Goal: Information Seeking & Learning: Learn about a topic

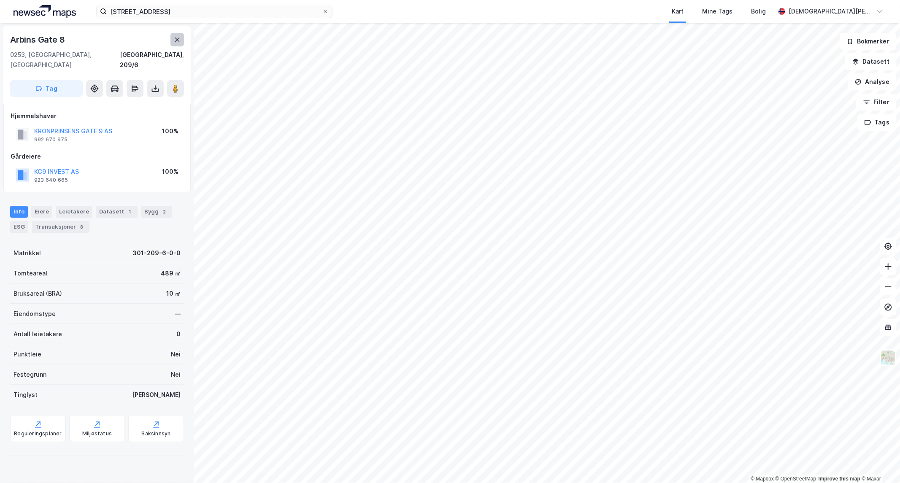
click at [179, 40] on icon at bounding box center [177, 39] width 7 height 7
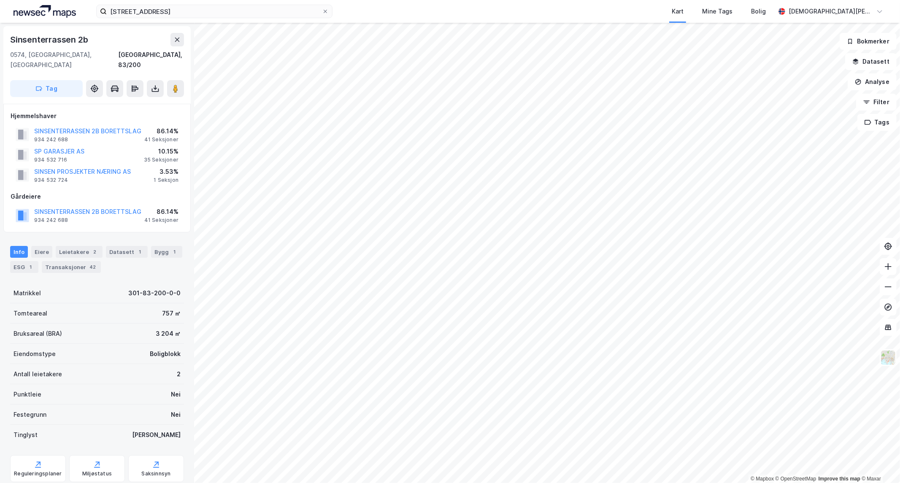
scroll to position [3, 0]
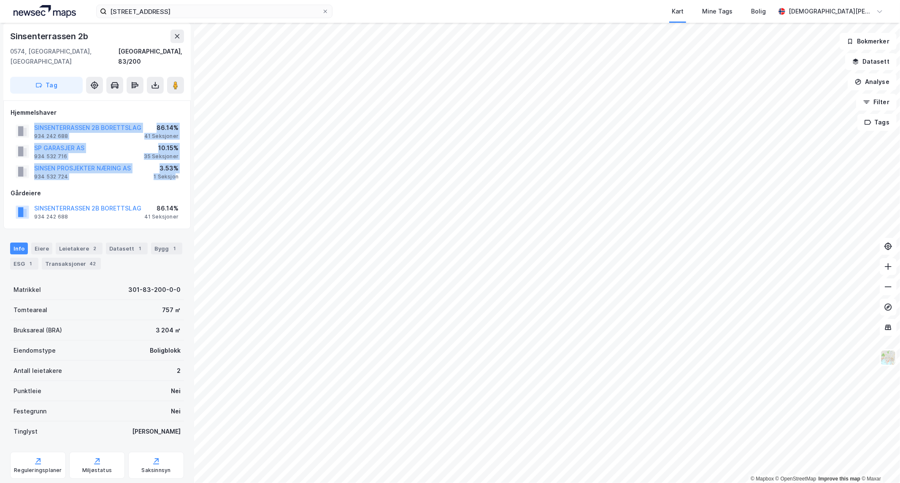
drag, startPoint x: 176, startPoint y: 162, endPoint x: 26, endPoint y: 110, distance: 159.2
click at [26, 110] on div "Hjemmelshaver SINSENTERRASSEN 2B BORETTSLAG 934 242 688 86.14% 41 Seksjoner SP …" at bounding box center [97, 145] width 173 height 74
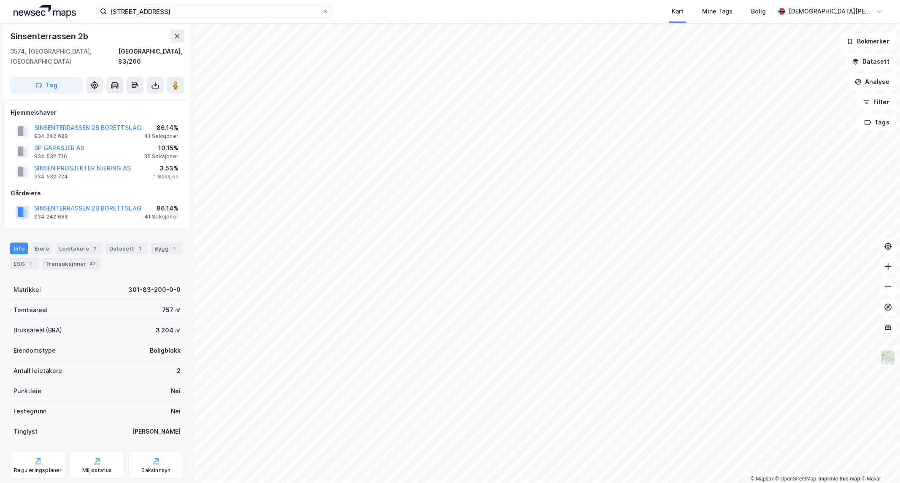
click at [7, 100] on div "Hjemmelshaver SINSENTERRASSEN 2B BORETTSLAG 934 242 688 86.14% 41 Seksjoner SP …" at bounding box center [96, 164] width 187 height 129
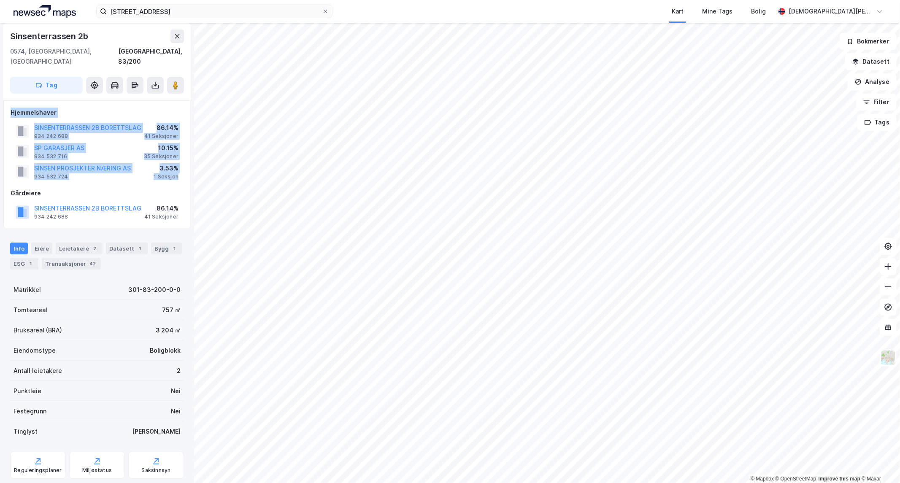
drag, startPoint x: 11, startPoint y: 100, endPoint x: 179, endPoint y: 165, distance: 180.6
click at [179, 165] on div "Hjemmelshaver SINSENTERRASSEN 2B BORETTSLAG 934 242 688 86.14% 41 Seksjoner SP …" at bounding box center [97, 145] width 173 height 74
click at [179, 167] on div "SINSEN PROSJEKTER NÆRING AS 934 532 724 3.53% 1 Seksjon" at bounding box center [97, 172] width 173 height 20
drag, startPoint x: 179, startPoint y: 167, endPoint x: 14, endPoint y: 102, distance: 178.1
click at [14, 108] on div "Hjemmelshaver SINSENTERRASSEN 2B BORETTSLAG 934 242 688 86.14% 41 Seksjoner SP …" at bounding box center [97, 145] width 173 height 74
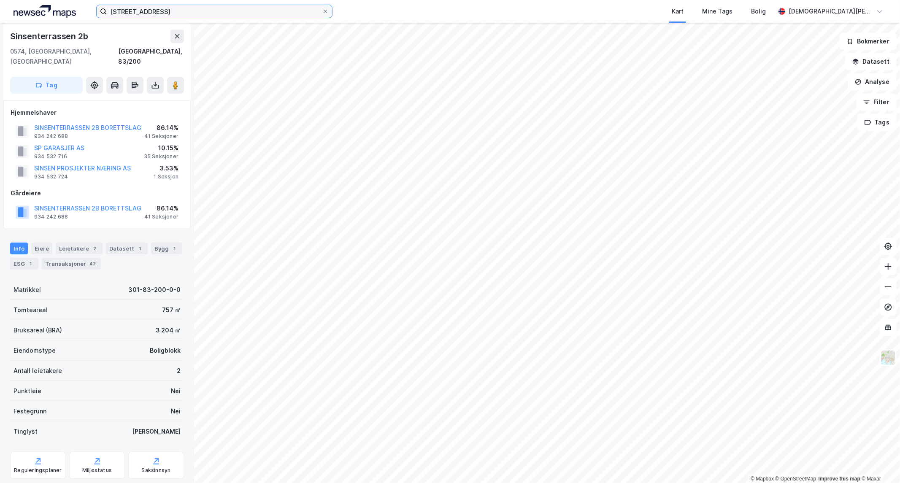
click at [189, 11] on input "[STREET_ADDRESS]" at bounding box center [214, 11] width 215 height 13
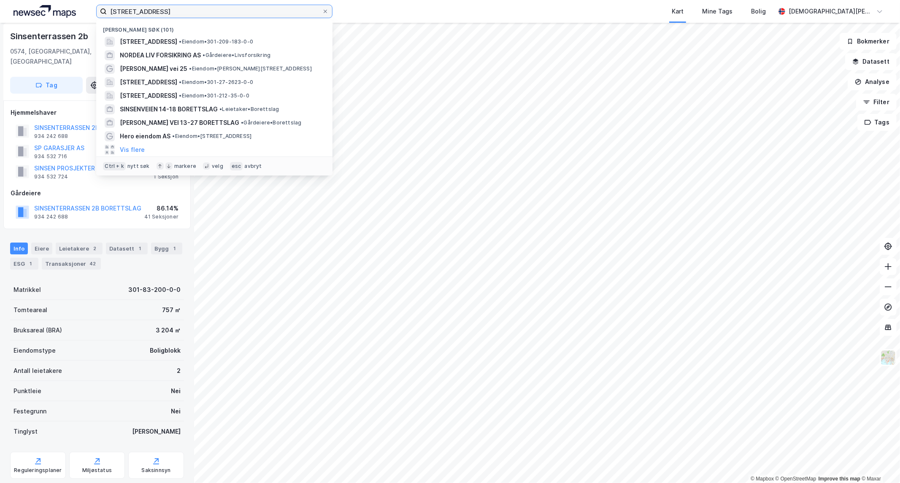
click at [189, 11] on input "[STREET_ADDRESS]" at bounding box center [214, 11] width 215 height 13
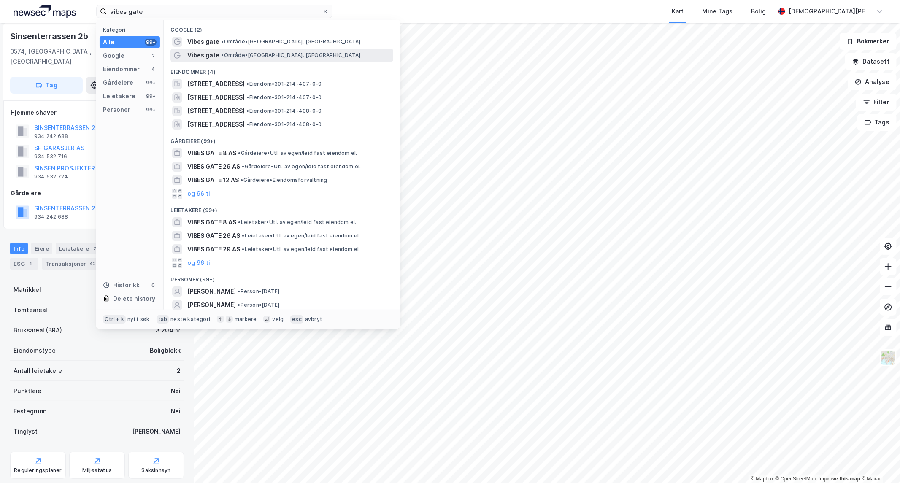
click at [243, 60] on div "Vibes gate • Område • [GEOGRAPHIC_DATA], [GEOGRAPHIC_DATA]" at bounding box center [289, 55] width 204 height 10
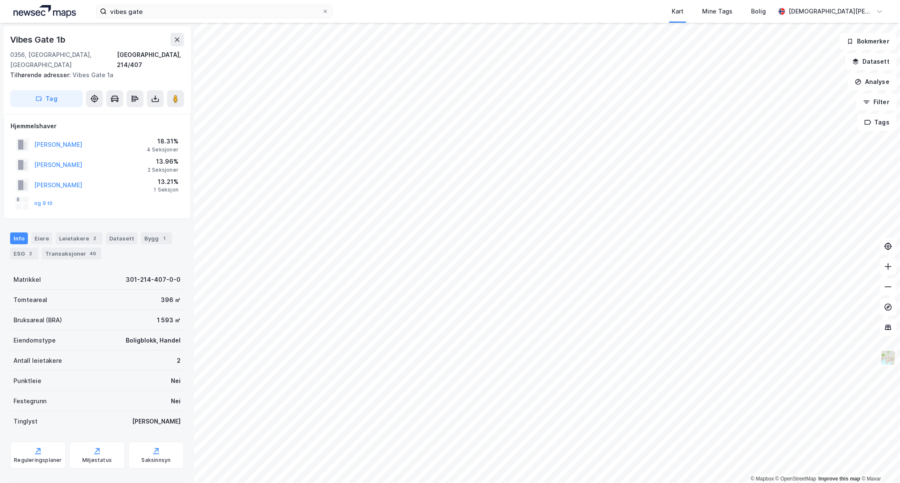
scroll to position [3, 0]
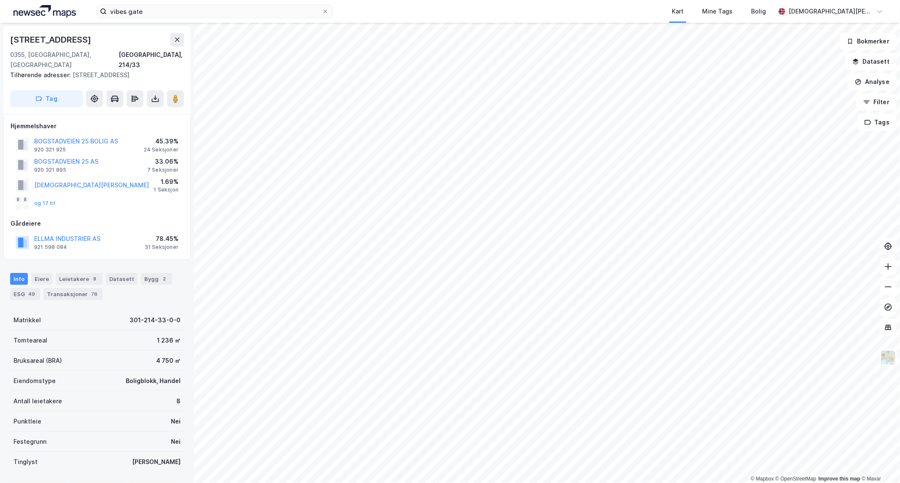
scroll to position [3, 0]
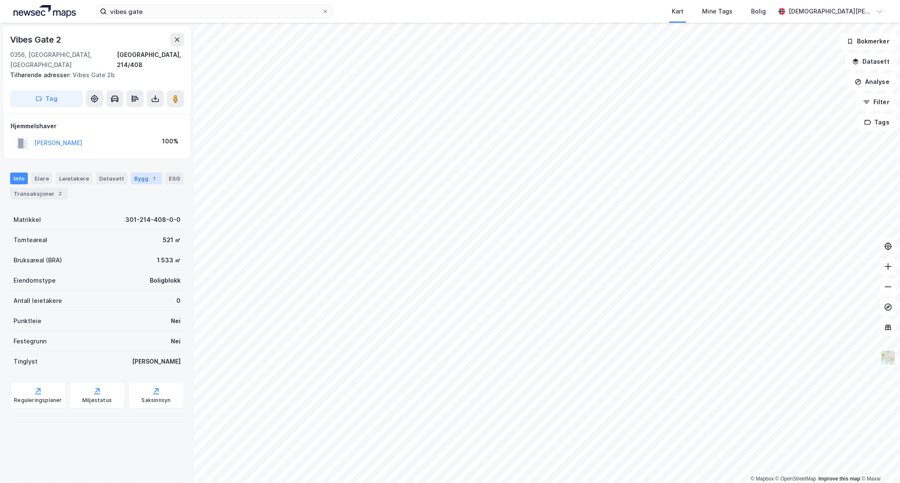
click at [136, 173] on div "Bygg 1" at bounding box center [146, 179] width 31 height 12
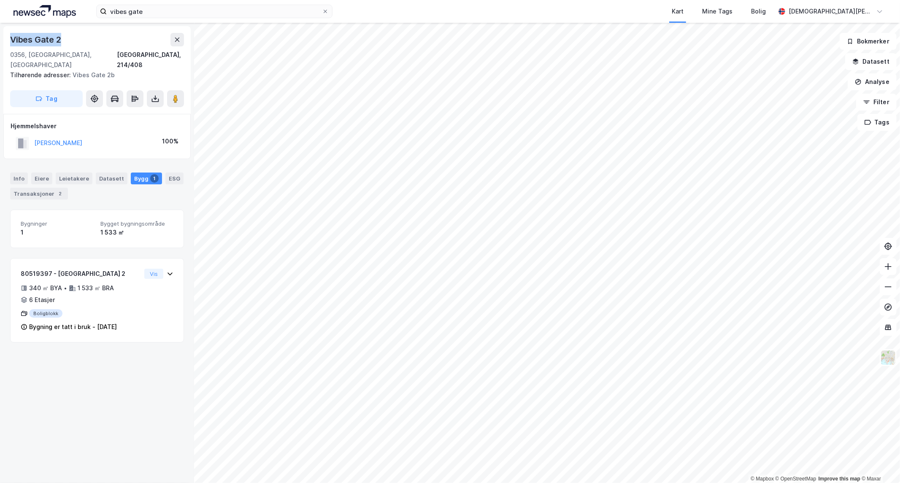
drag, startPoint x: 73, startPoint y: 38, endPoint x: 58, endPoint y: 41, distance: 15.4
click at [11, 37] on div "Vibes Gate 2" at bounding box center [97, 40] width 174 height 14
copy div "Vibes Gate 2"
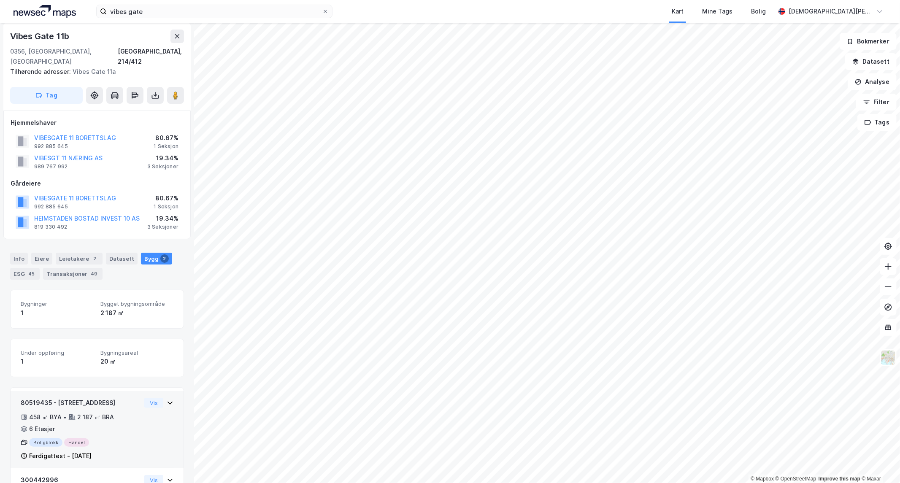
scroll to position [56, 0]
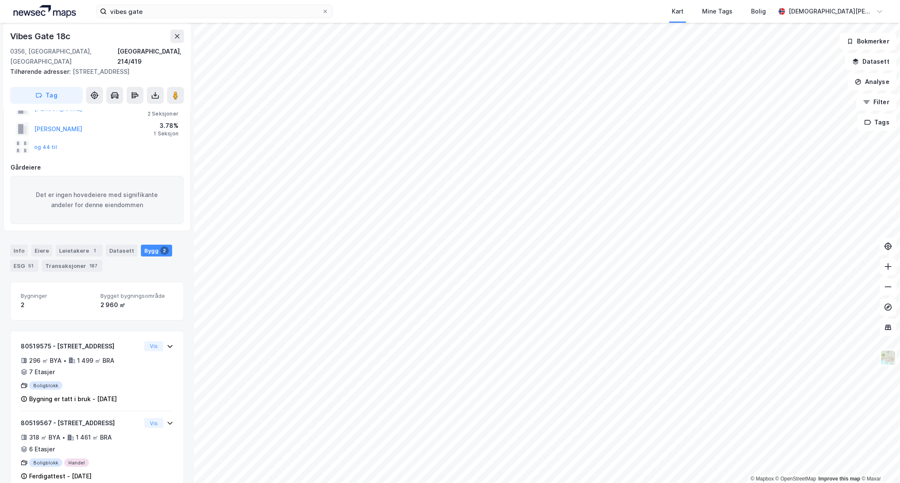
scroll to position [75, 0]
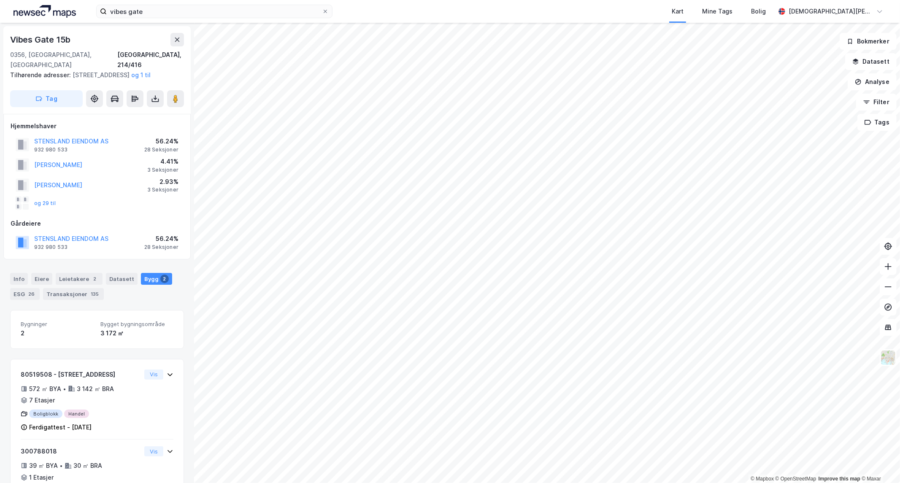
scroll to position [44, 0]
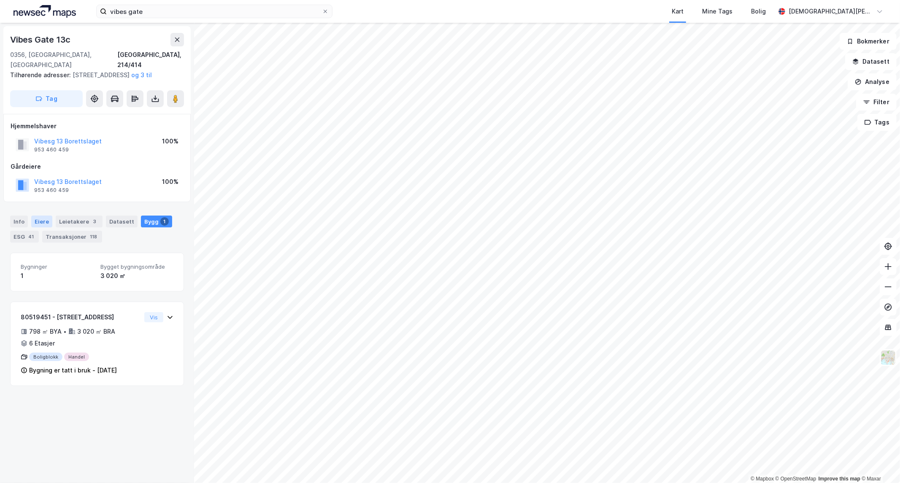
click at [38, 222] on div "Eiere" at bounding box center [41, 222] width 21 height 12
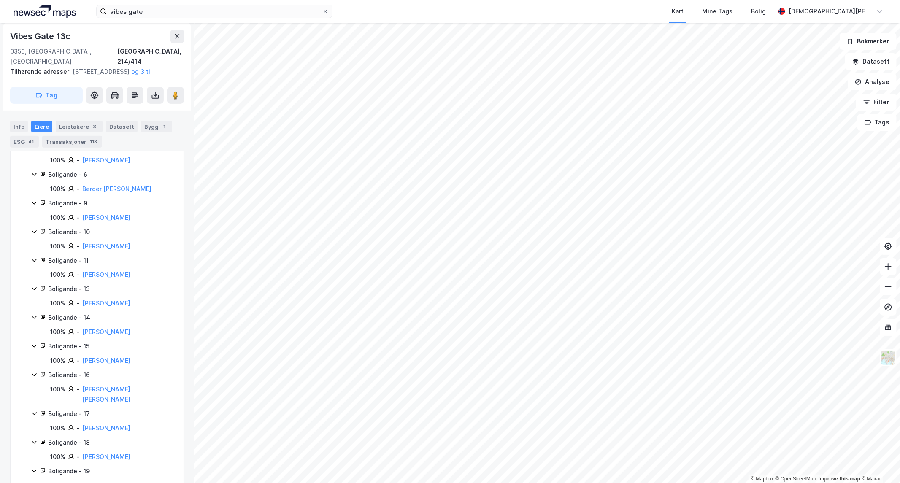
scroll to position [281, 0]
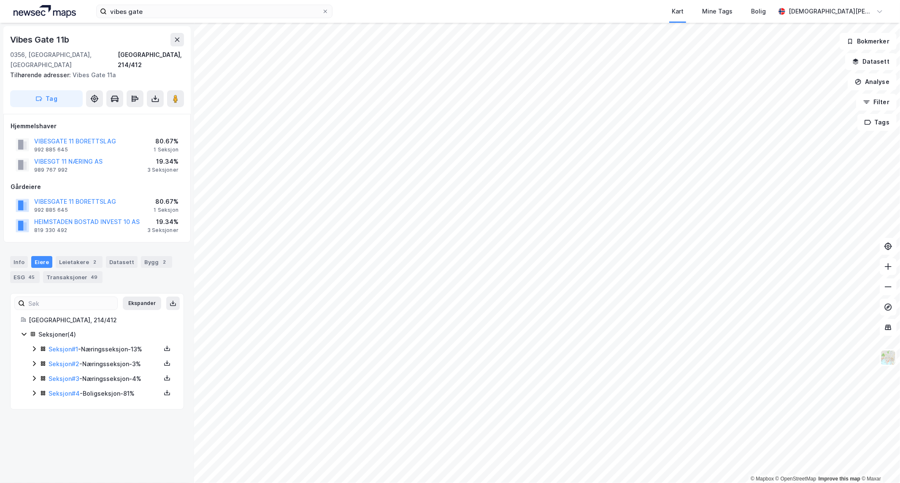
click at [36, 390] on icon at bounding box center [34, 393] width 7 height 7
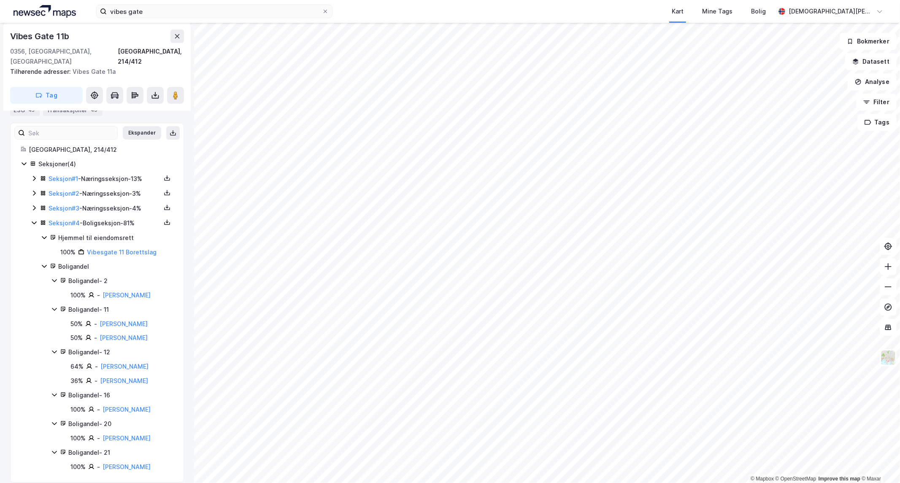
scroll to position [182, 0]
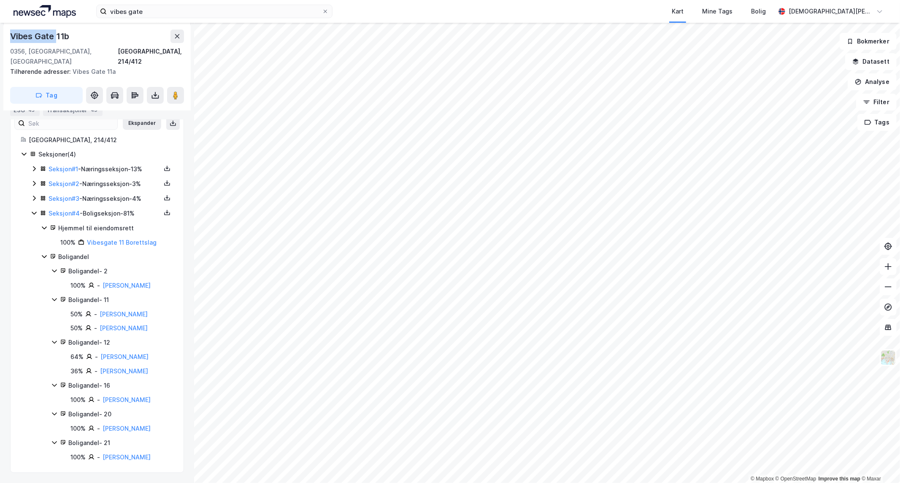
drag, startPoint x: 56, startPoint y: 38, endPoint x: 7, endPoint y: 35, distance: 48.6
click at [7, 35] on div "[STREET_ADDRESS] Tilhørende adresser: [STREET_ADDRESS] Tag" at bounding box center [96, 67] width 187 height 88
copy div "[GEOGRAPHIC_DATA]"
click at [154, 11] on input "vibes gate" at bounding box center [214, 11] width 215 height 13
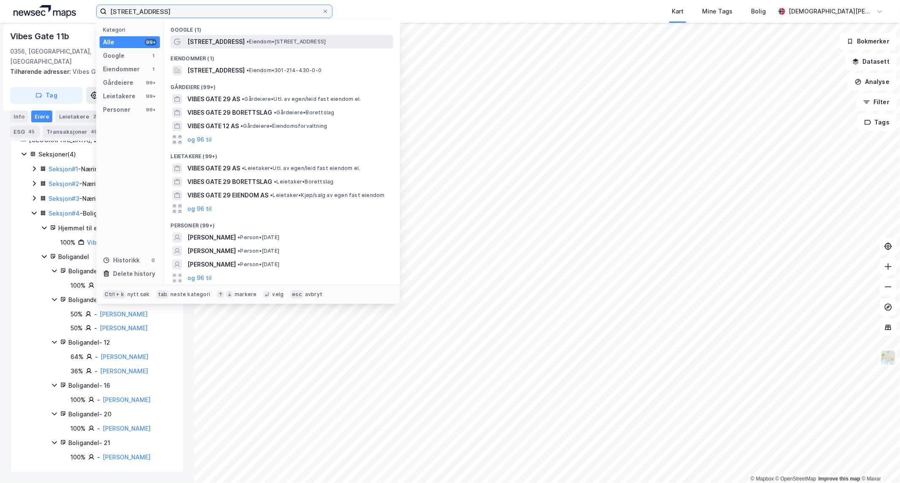
type input "[STREET_ADDRESS]"
click at [203, 41] on span "[STREET_ADDRESS]" at bounding box center [215, 42] width 57 height 10
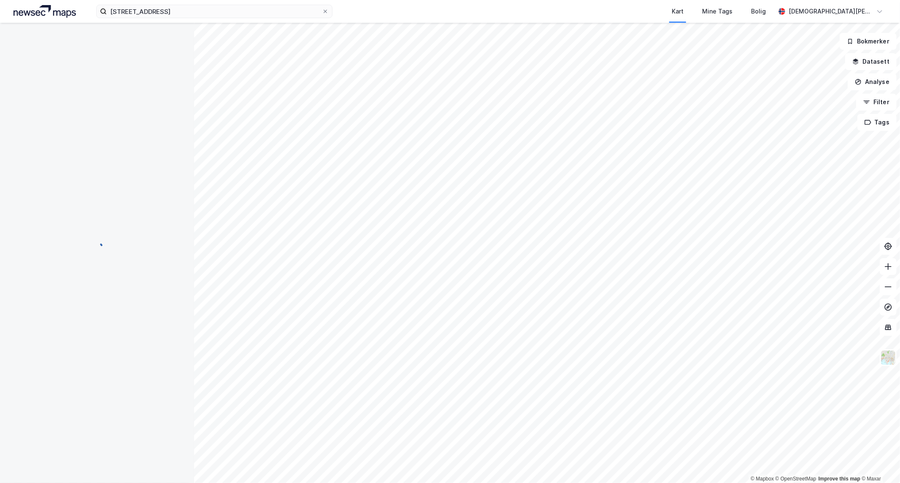
click at [181, 19] on div "vibes gate 29 Kart Mine Tags Bolig [PERSON_NAME]" at bounding box center [450, 11] width 900 height 23
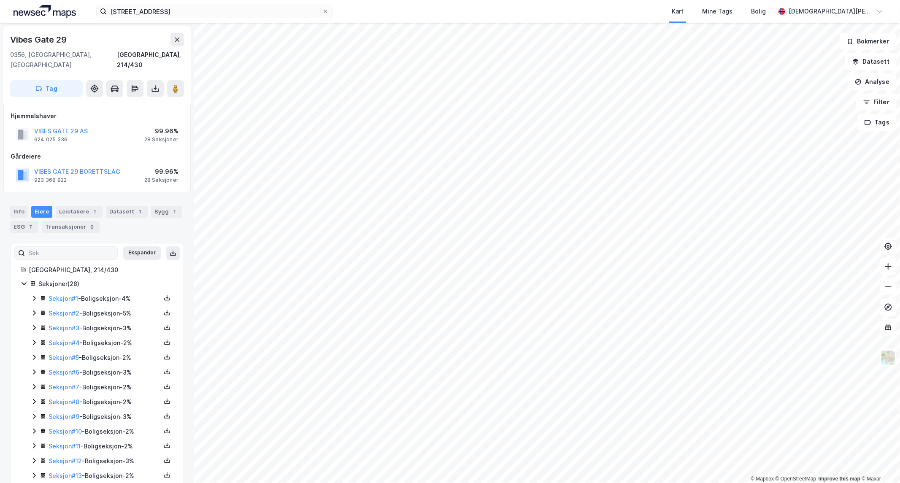
scroll to position [47, 0]
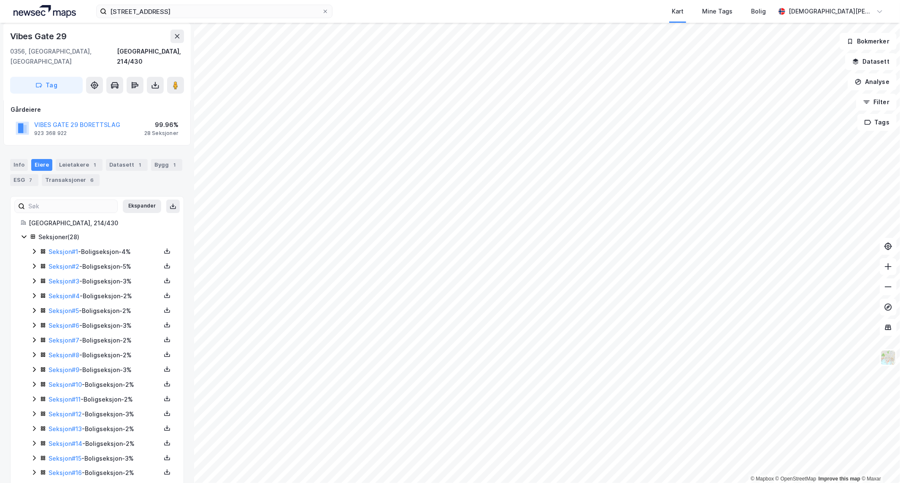
click at [35, 263] on icon at bounding box center [34, 266] width 7 height 7
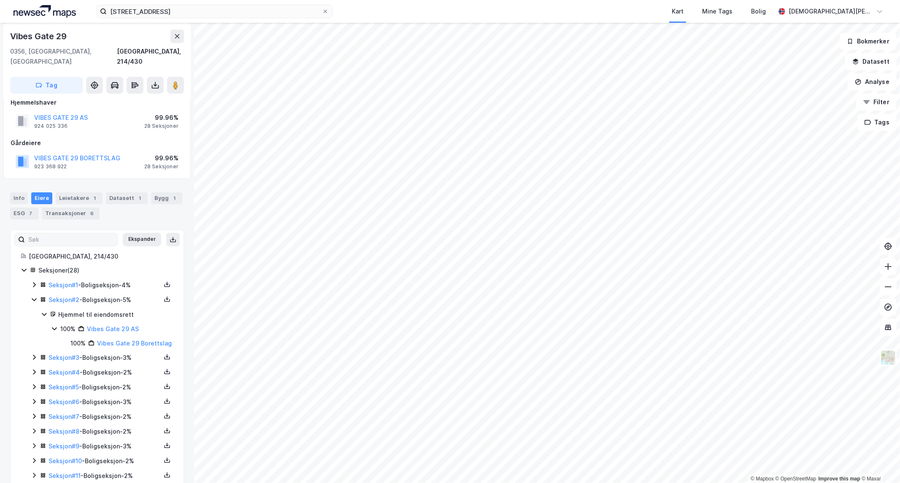
scroll to position [0, 0]
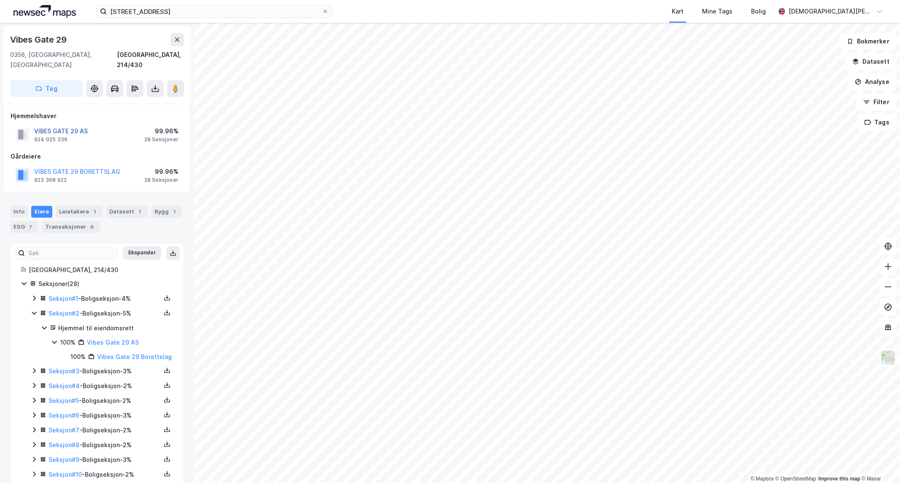
click at [0, 0] on button "VIBES GATE 29 AS" at bounding box center [0, 0] width 0 height 0
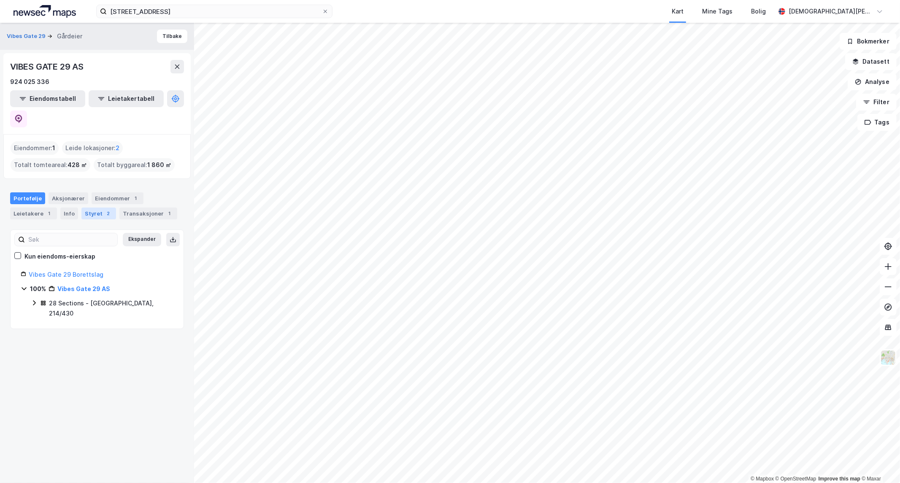
click at [91, 208] on div "Styret 2" at bounding box center [98, 214] width 35 height 12
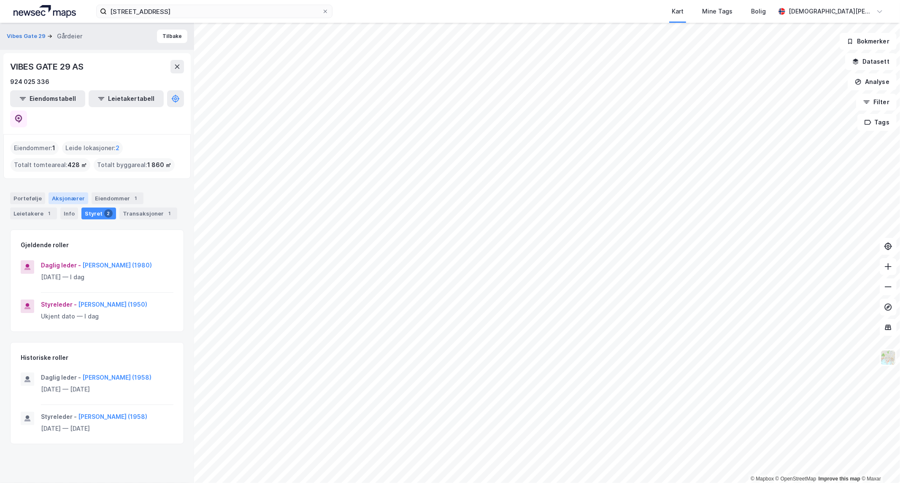
click at [62, 192] on div "Aksjonærer" at bounding box center [69, 198] width 40 height 12
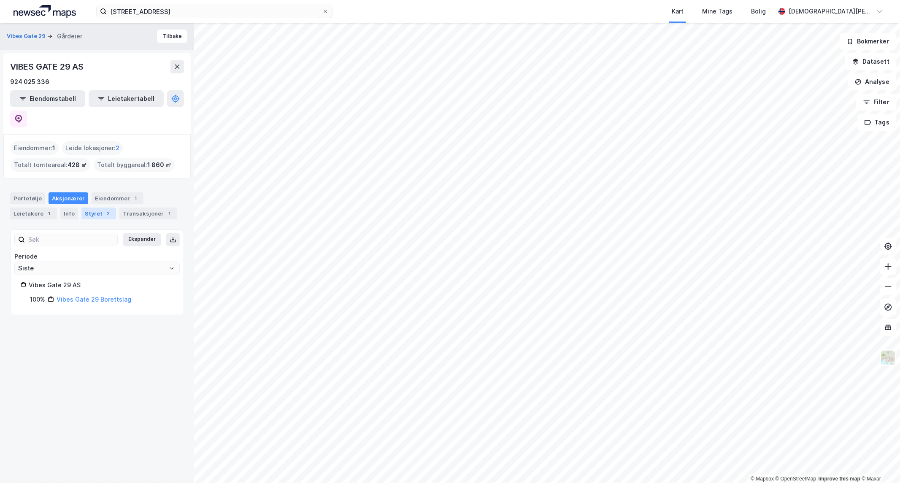
click at [104, 209] on div "2" at bounding box center [108, 213] width 8 height 8
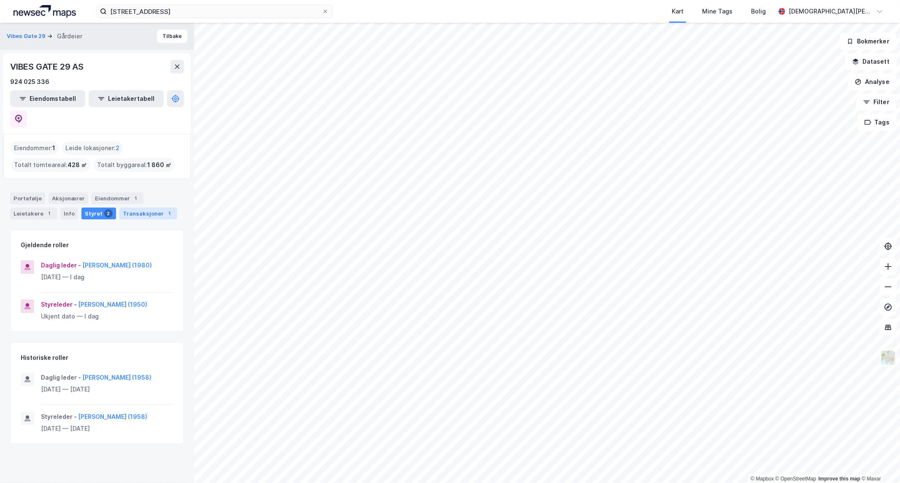
click at [153, 208] on div "Transaksjoner 1" at bounding box center [148, 214] width 58 height 12
